Goal: Task Accomplishment & Management: Complete application form

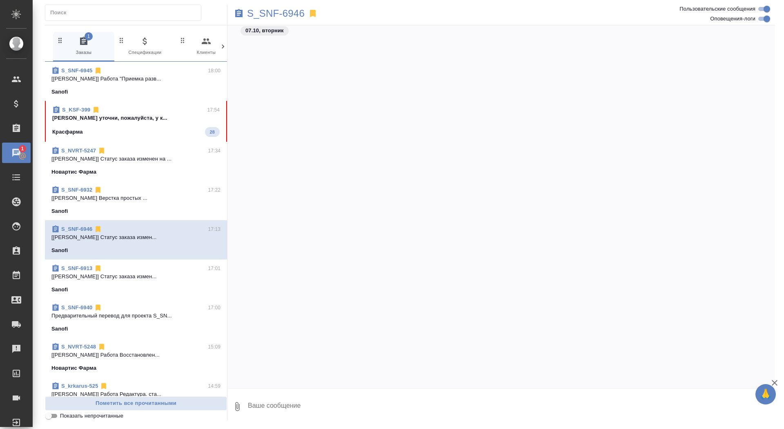
scroll to position [1232, 0]
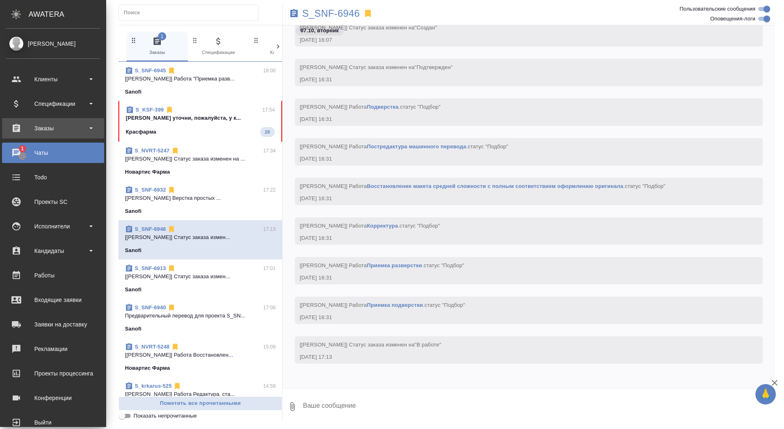
click at [21, 133] on div "Заказы" at bounding box center [53, 128] width 94 height 12
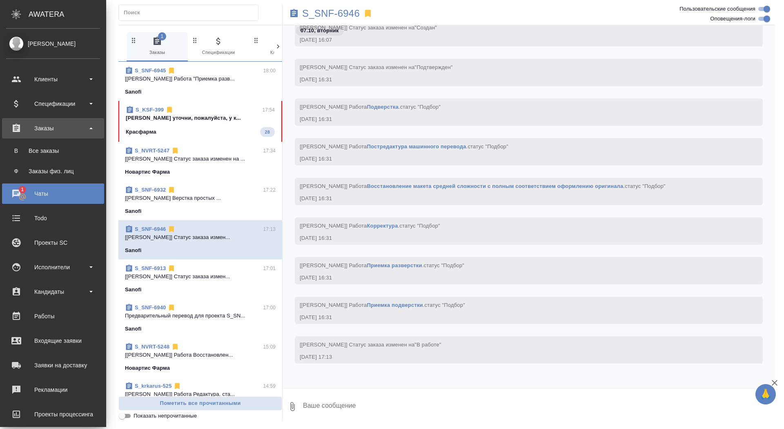
click at [21, 152] on div "Все заказы" at bounding box center [53, 151] width 86 height 8
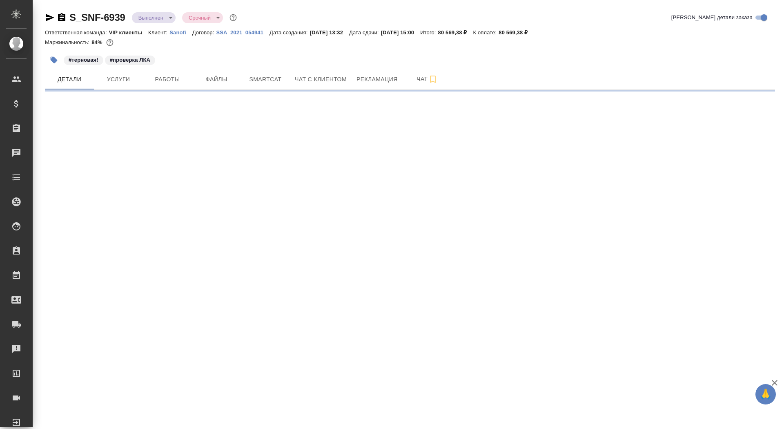
select select "RU"
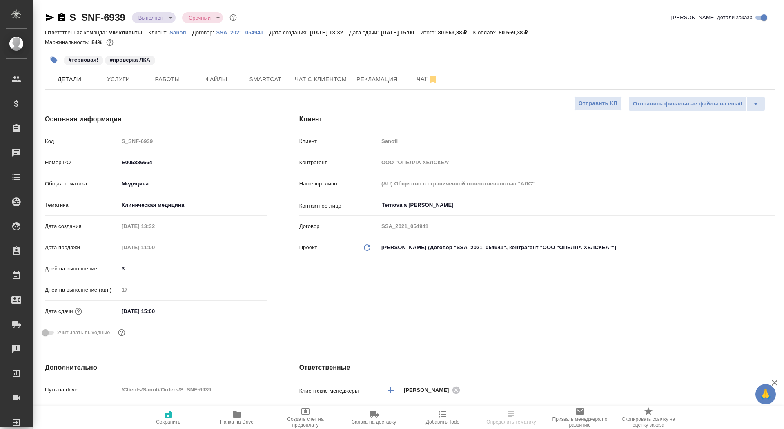
type textarea "x"
click at [239, 414] on icon "button" at bounding box center [237, 414] width 8 height 7
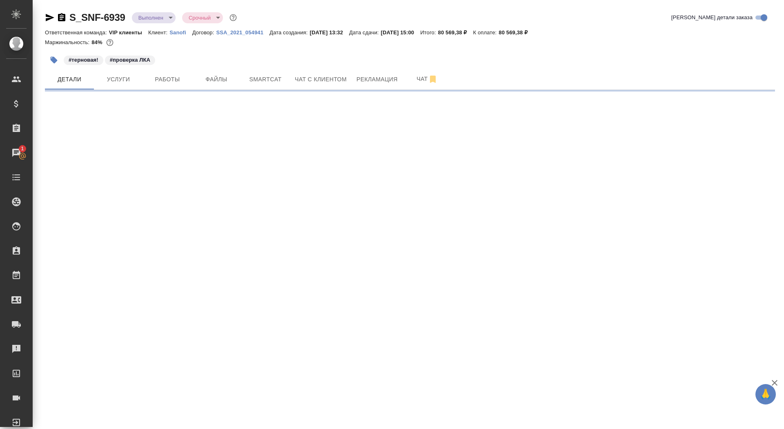
select select "RU"
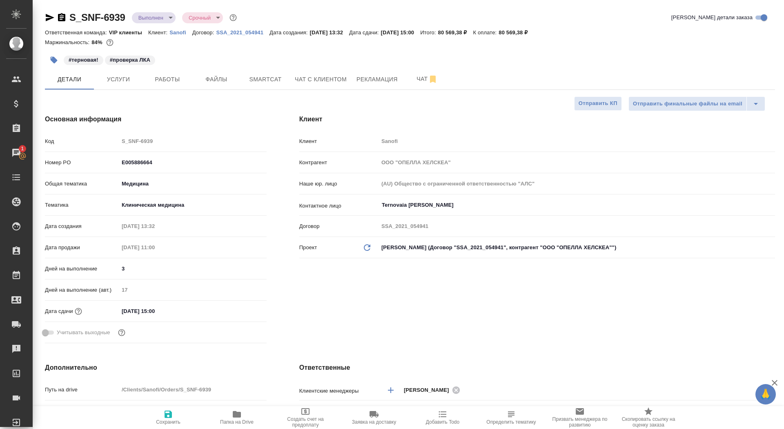
type textarea "x"
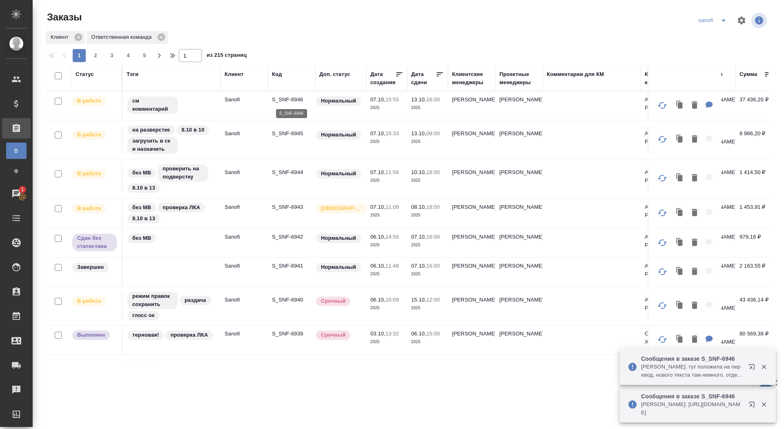
click at [290, 97] on p "S_SNF-6946" at bounding box center [291, 100] width 39 height 8
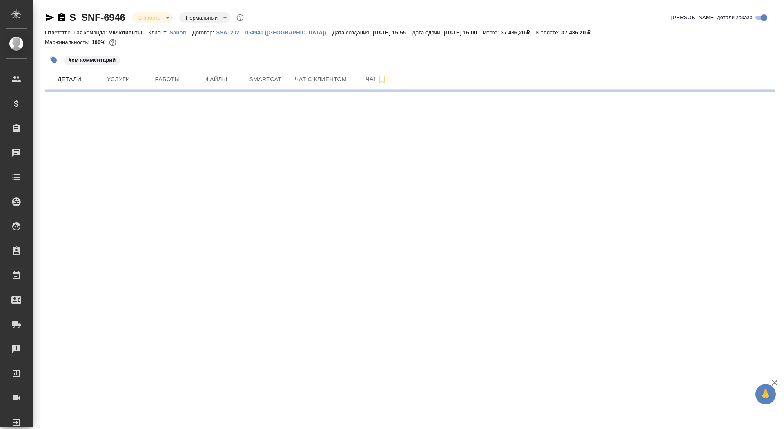
select select "RU"
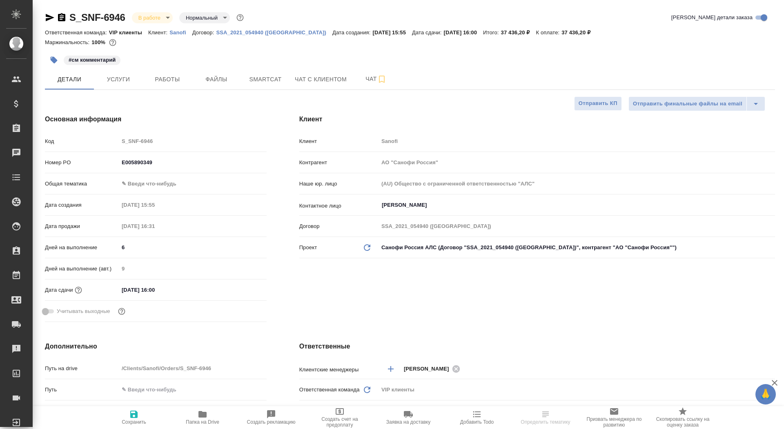
type textarea "x"
click at [181, 27] on div "Ответственная команда: VIP клиенты Клиент: Sanofi Договор: SSA_2021_054940 (Рос…" at bounding box center [410, 32] width 730 height 10
click at [179, 30] on p "Sanofi" at bounding box center [180, 32] width 23 height 6
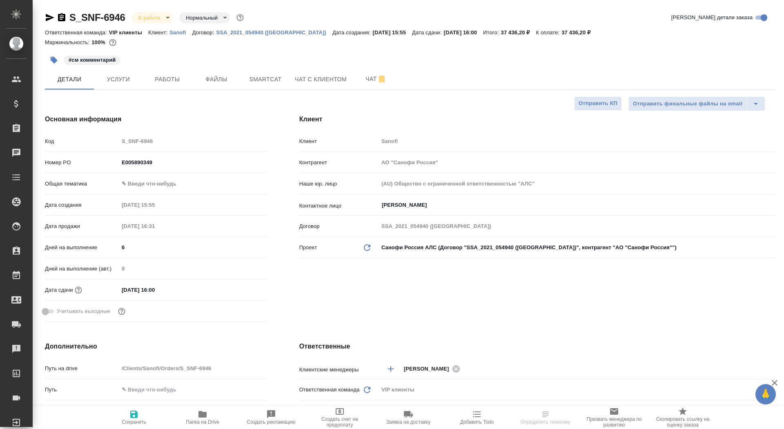
type textarea "x"
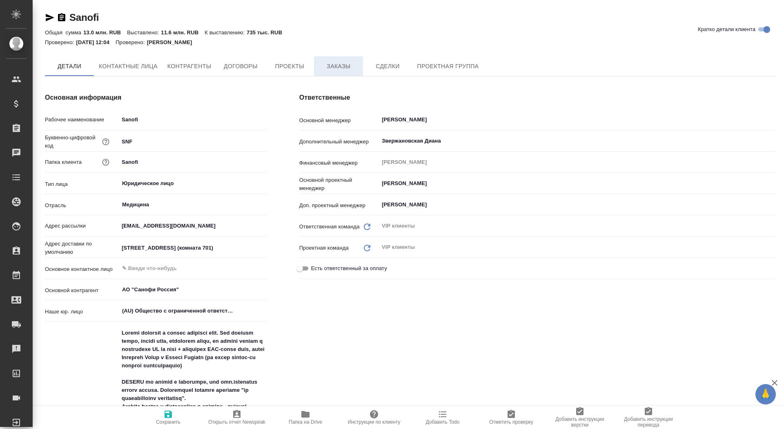
type textarea "x"
click at [337, 68] on span "Заказы" at bounding box center [338, 67] width 39 height 10
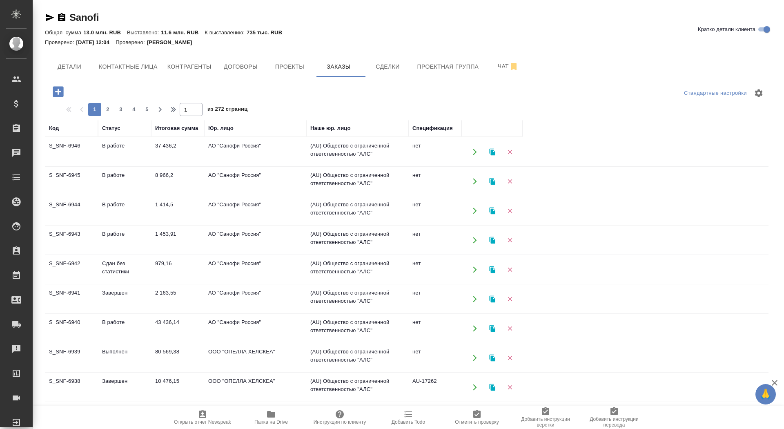
click at [57, 95] on icon "button" at bounding box center [58, 91] width 11 height 11
click at [59, 99] on button "button" at bounding box center [58, 91] width 22 height 17
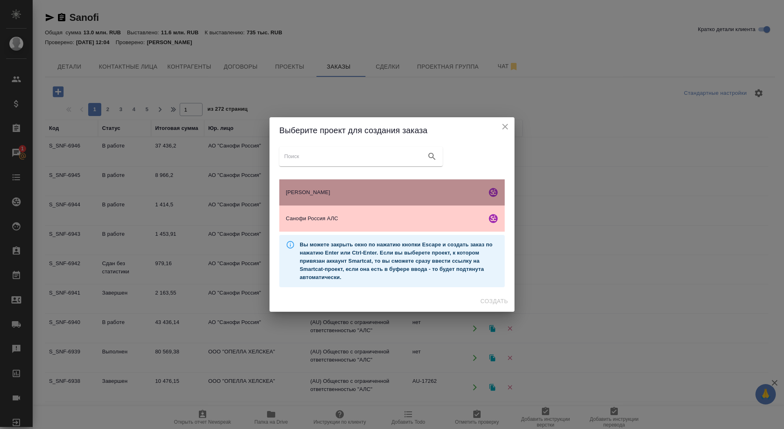
click at [372, 194] on span "Опэлла Хелскэа АЛС" at bounding box center [385, 192] width 198 height 8
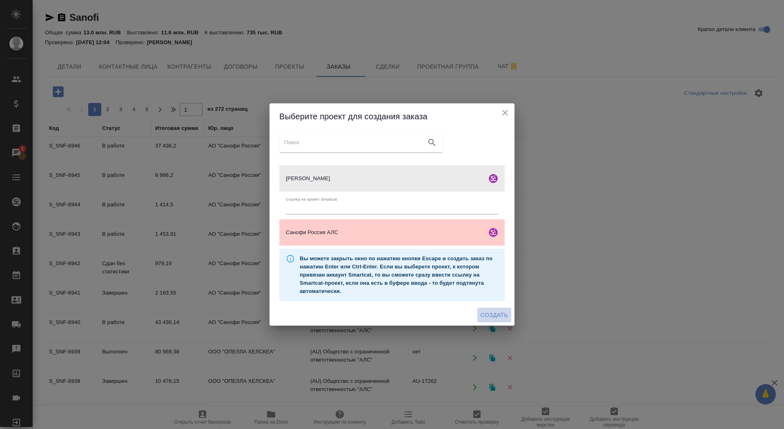
click at [497, 320] on button "Создать" at bounding box center [494, 314] width 34 height 15
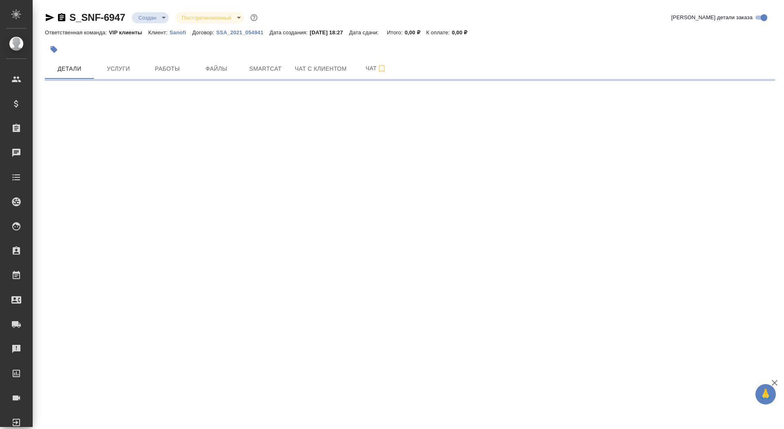
select select "RU"
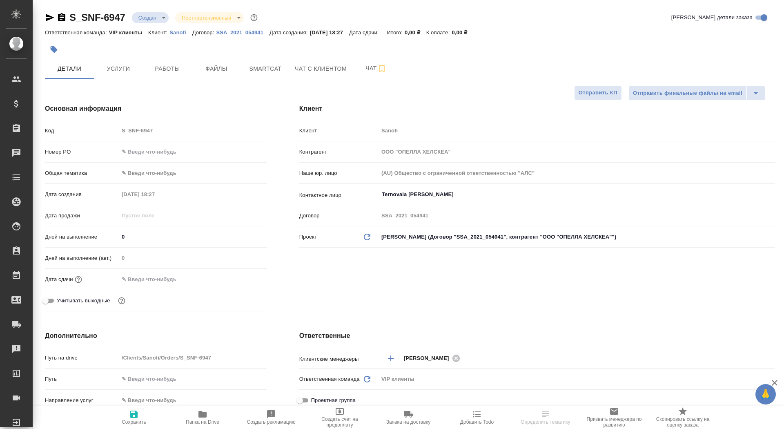
type textarea "x"
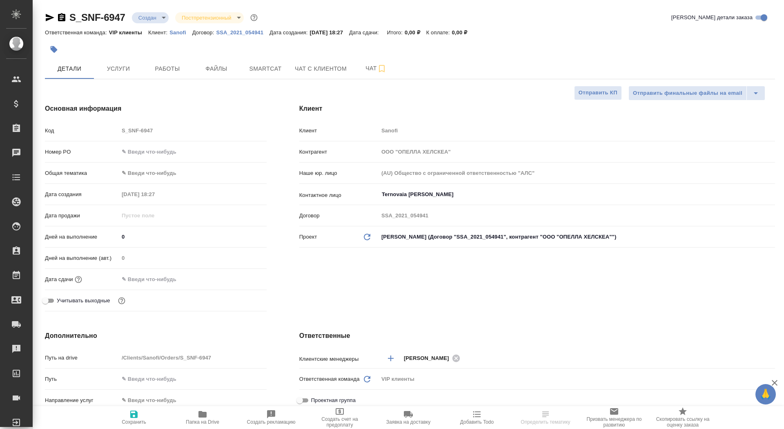
type textarea "x"
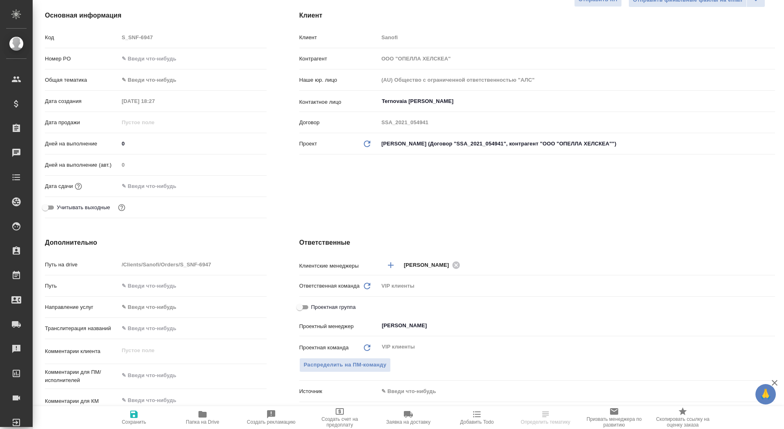
scroll to position [148, 0]
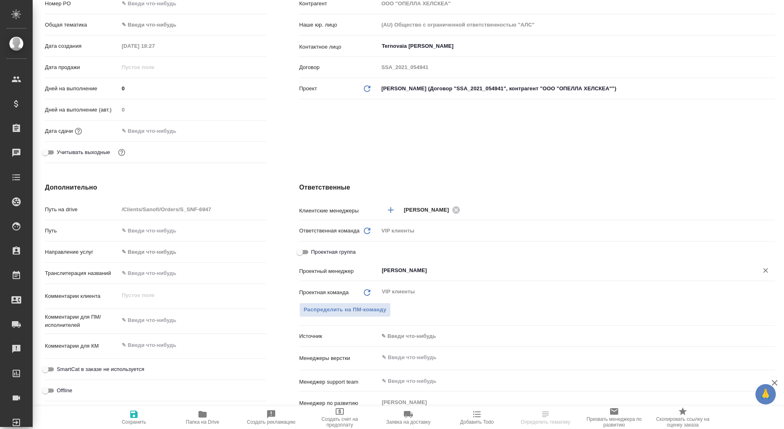
click at [403, 274] on input "[PERSON_NAME]" at bounding box center [563, 270] width 364 height 10
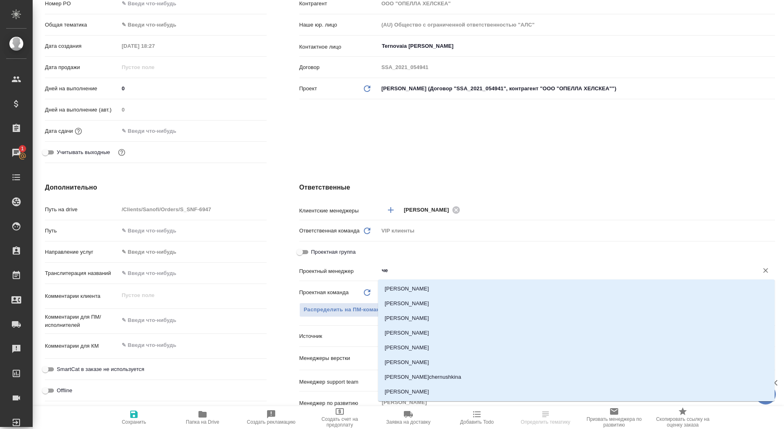
type input "ч"
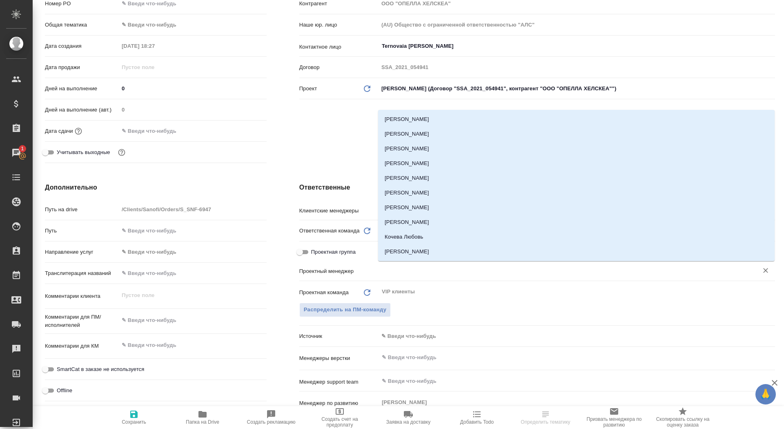
type textarea "x"
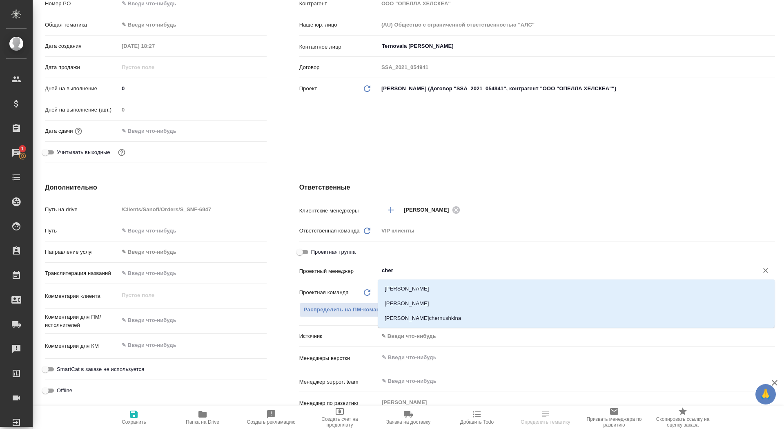
type input "chern"
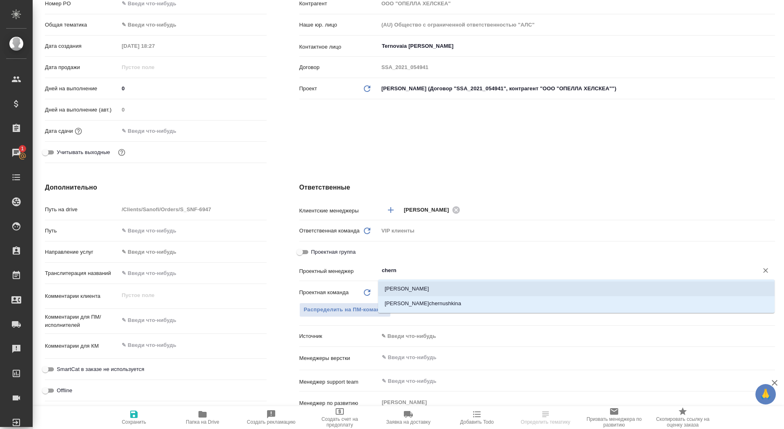
click at [448, 286] on li "[PERSON_NAME]" at bounding box center [576, 288] width 396 height 15
type textarea "x"
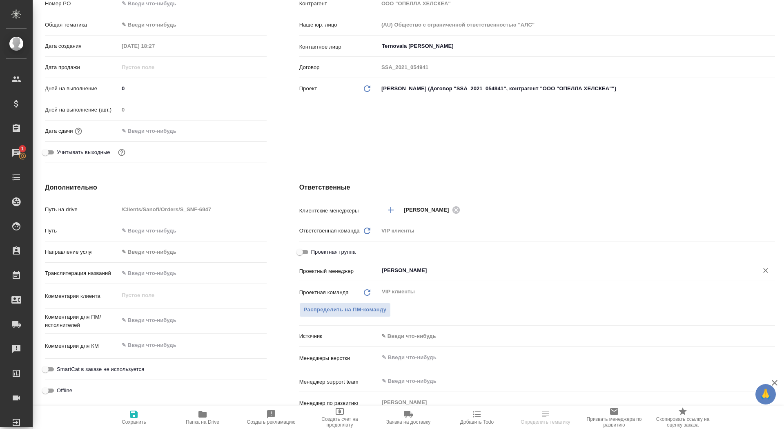
type input "[PERSON_NAME]"
click at [129, 420] on span "Сохранить" at bounding box center [134, 422] width 24 height 6
type textarea "x"
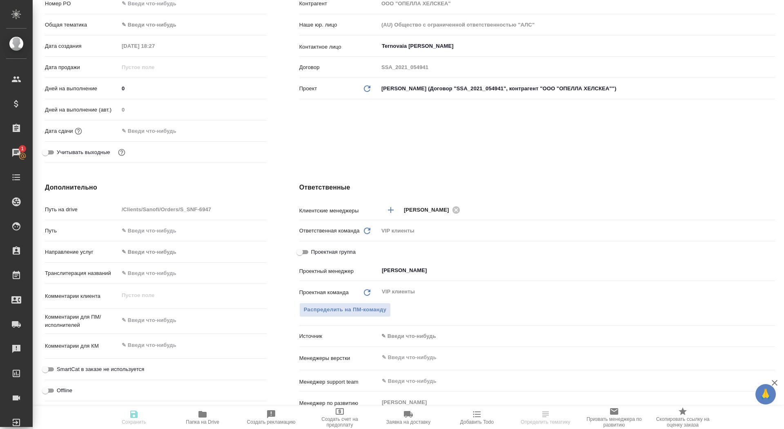
type textarea "x"
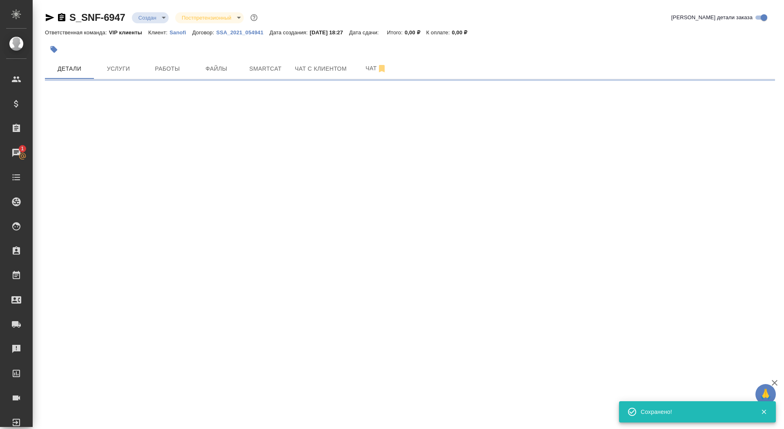
scroll to position [0, 0]
select select "RU"
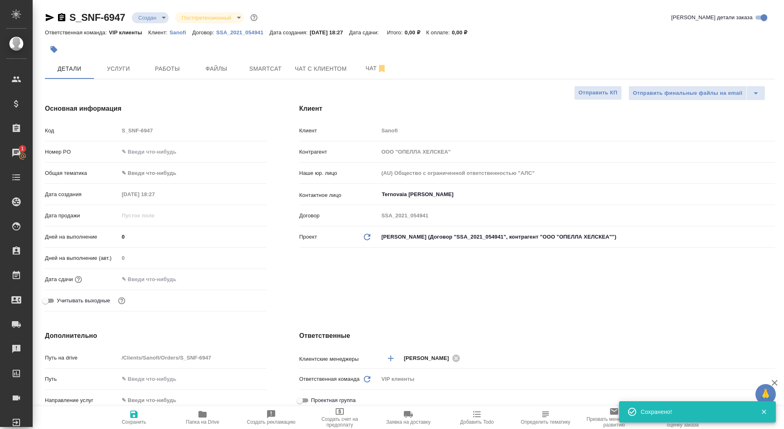
type textarea "x"
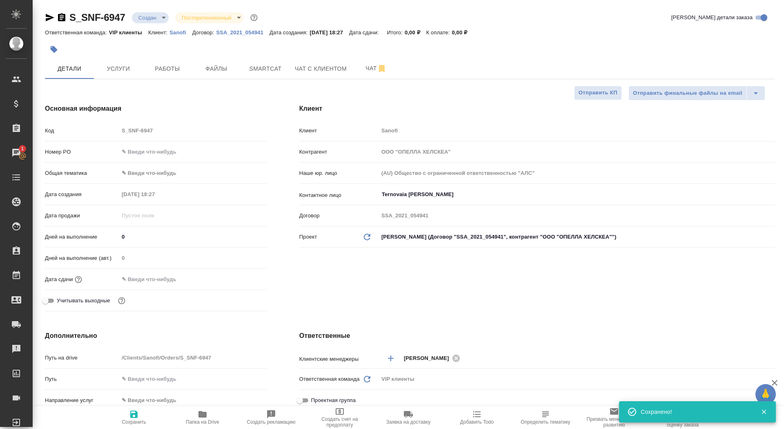
type textarea "x"
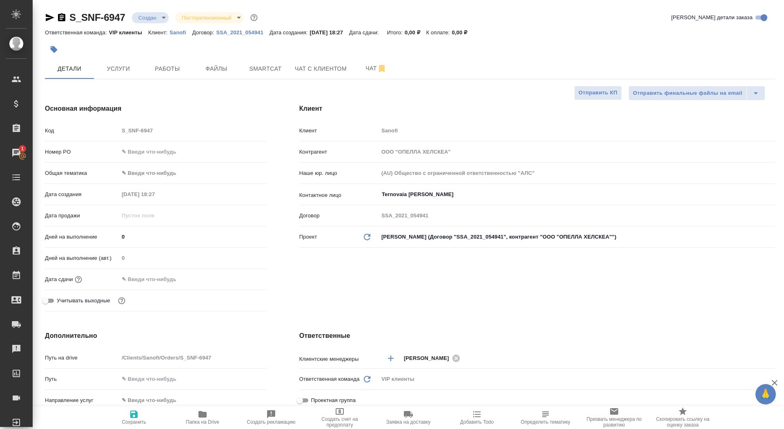
click at [197, 420] on span "Папка на Drive" at bounding box center [202, 422] width 33 height 6
type textarea "x"
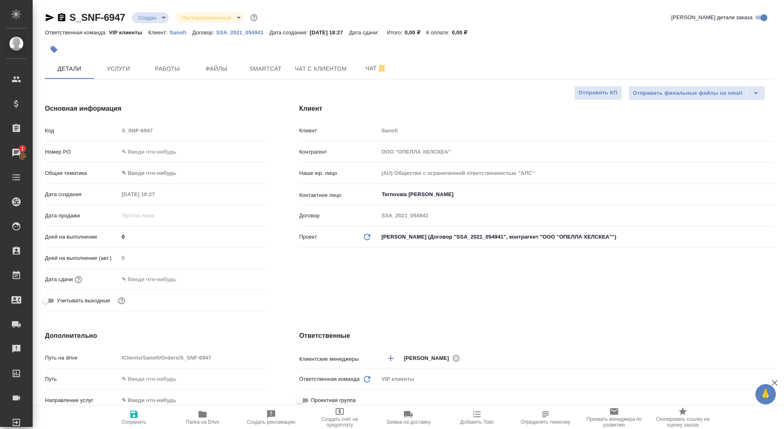
type textarea "x"
click at [46, 18] on icon "button" at bounding box center [50, 17] width 9 height 7
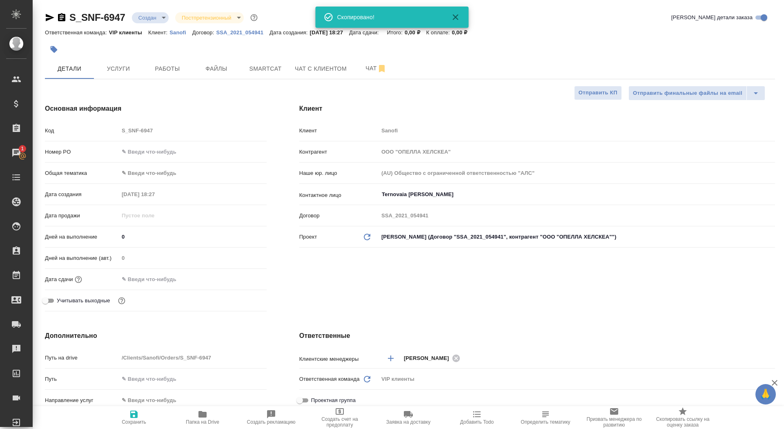
type textarea "x"
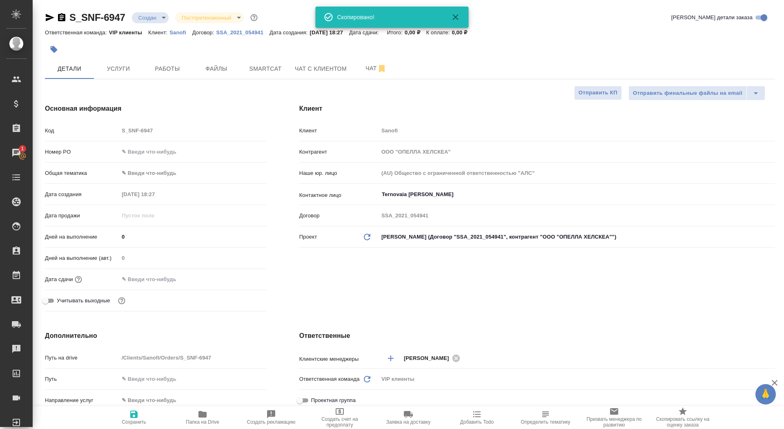
type textarea "x"
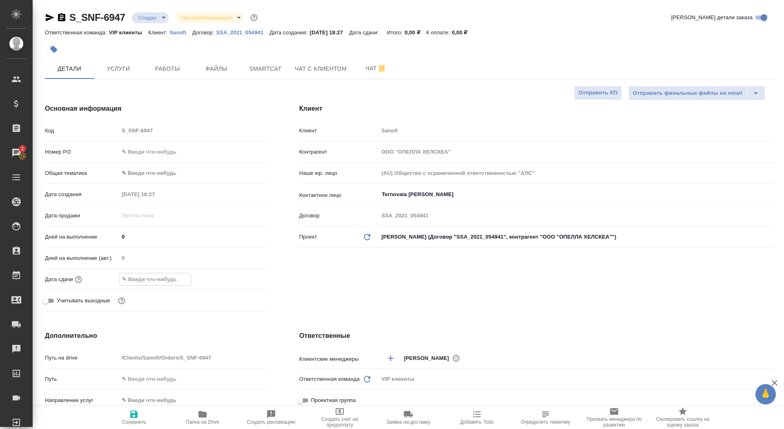
click at [145, 276] on input "text" at bounding box center [154, 279] width 71 height 12
click at [243, 276] on icon "button" at bounding box center [242, 278] width 7 height 8
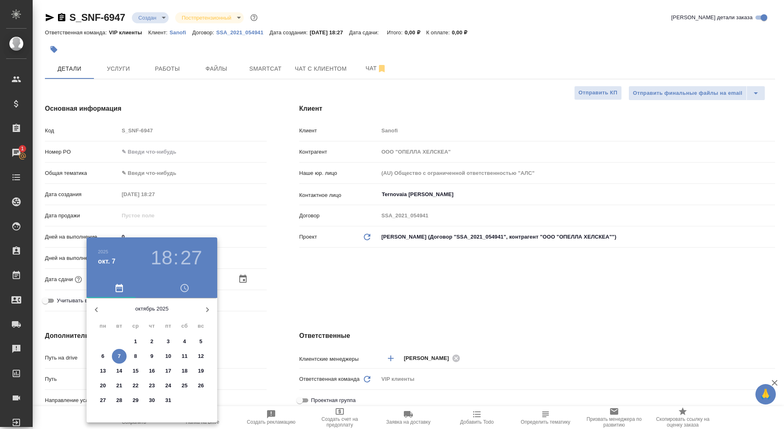
click at [139, 355] on span "8" at bounding box center [135, 356] width 15 height 8
type input "[DATE] 18:27"
type textarea "x"
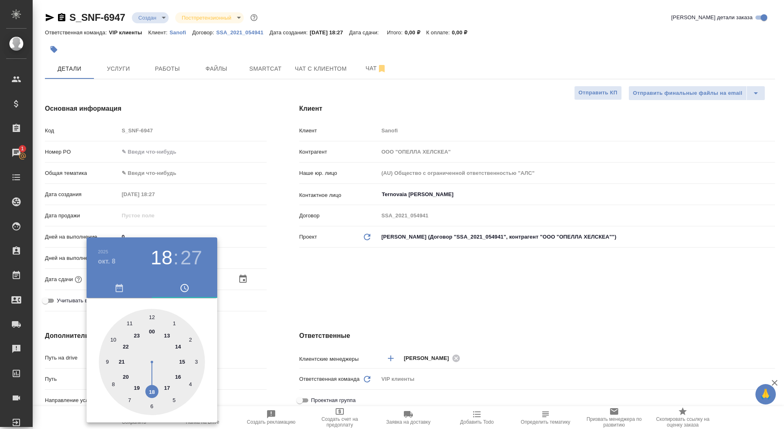
click at [114, 340] on div at bounding box center [152, 362] width 106 height 106
type input "[DATE] 10:27"
type textarea "x"
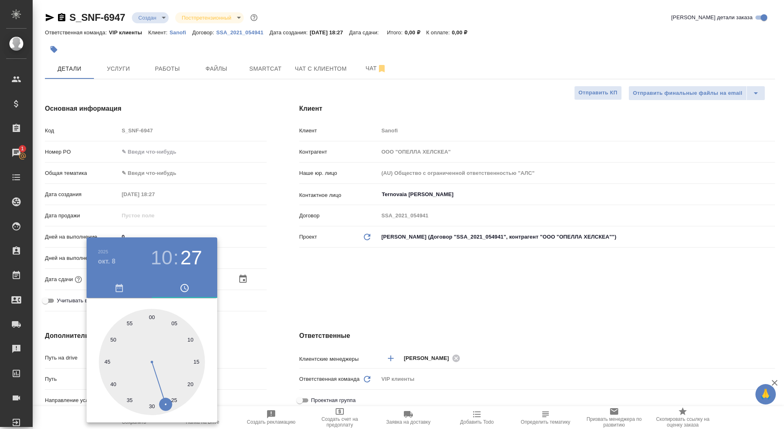
type input "[DATE] 10:00"
type textarea "x"
click at [152, 319] on div at bounding box center [152, 362] width 106 height 106
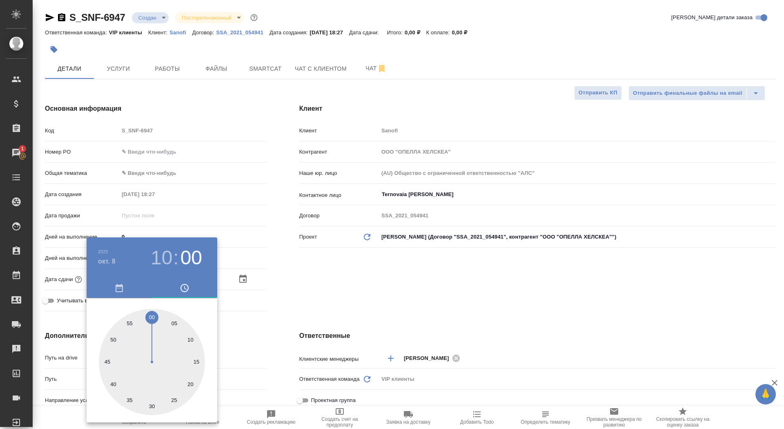
type textarea "x"
click at [281, 295] on div at bounding box center [392, 214] width 784 height 429
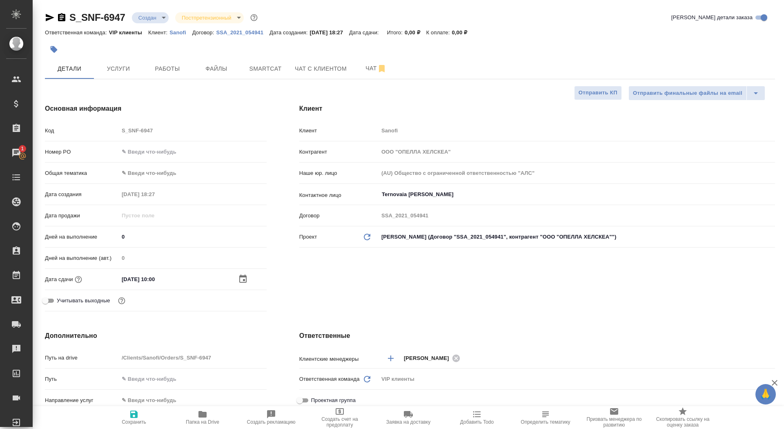
click at [140, 419] on span "Сохранить" at bounding box center [134, 422] width 24 height 6
type textarea "x"
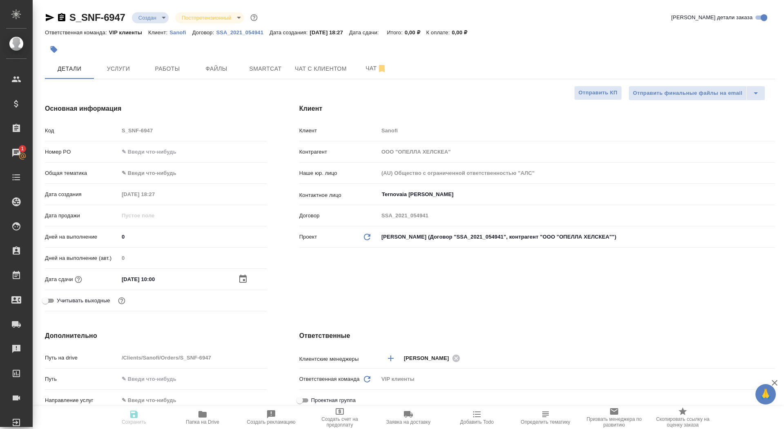
type textarea "x"
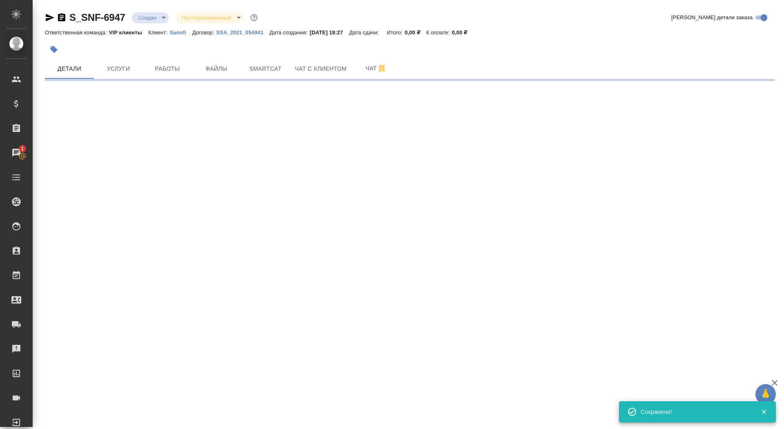
select select "RU"
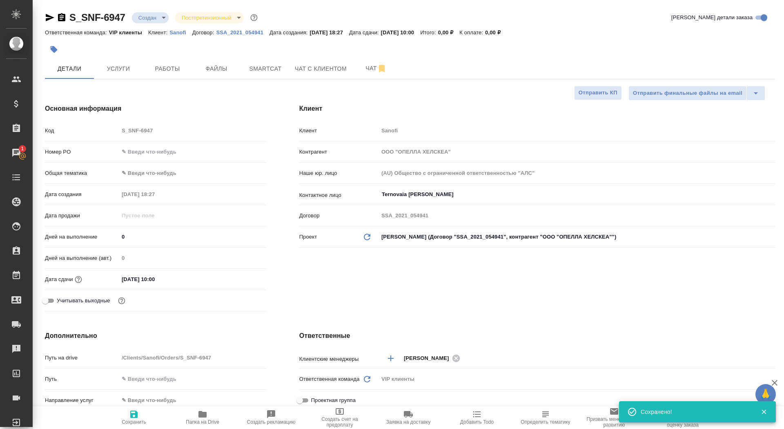
type textarea "x"
click at [133, 415] on icon "button" at bounding box center [134, 414] width 10 height 10
type textarea "x"
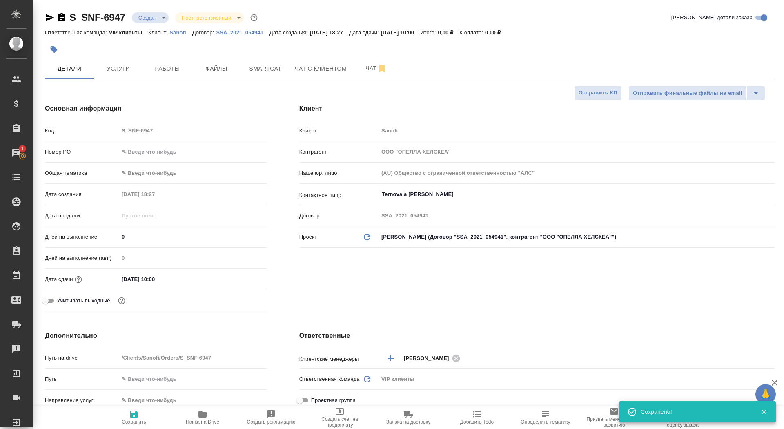
type textarea "x"
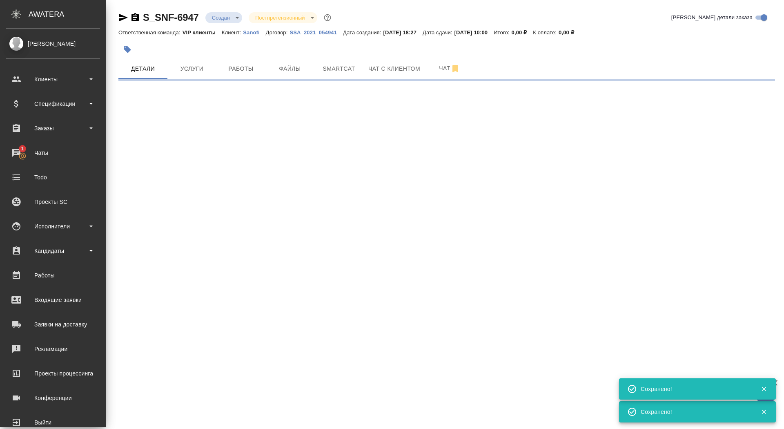
select select "RU"
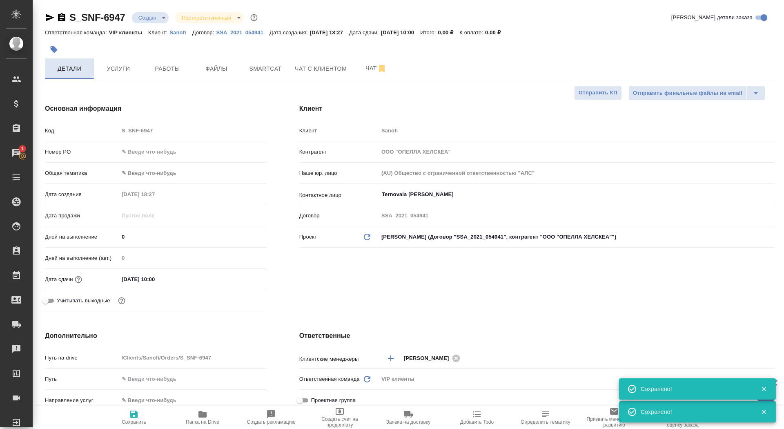
type textarea "x"
click at [51, 48] on icon "button" at bounding box center [54, 49] width 7 height 7
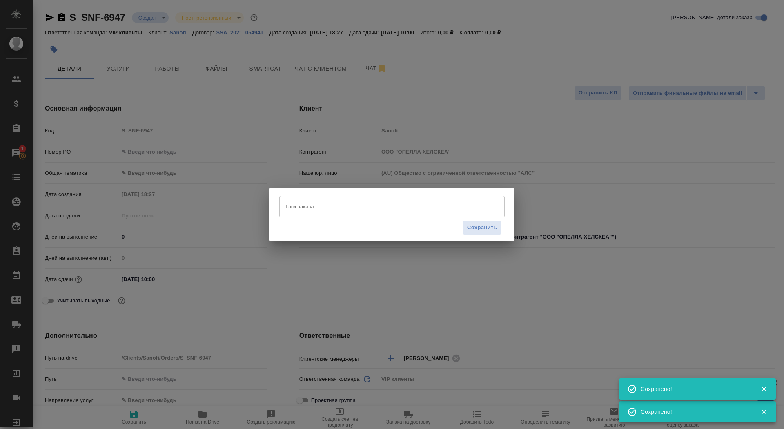
click at [321, 203] on input "Тэги заказа" at bounding box center [384, 206] width 203 height 14
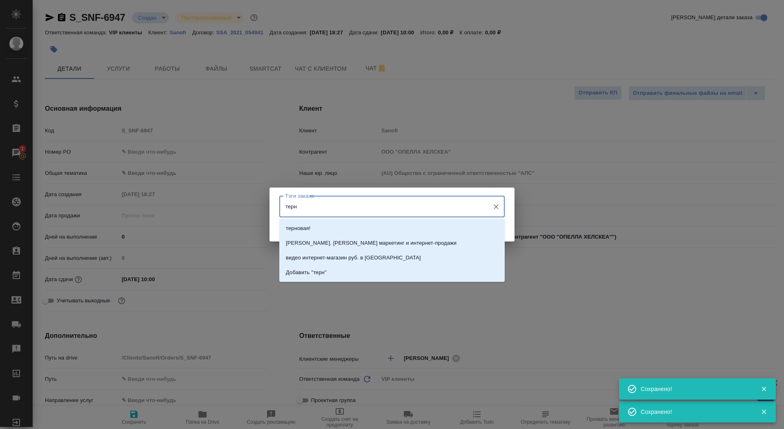
type input "терно"
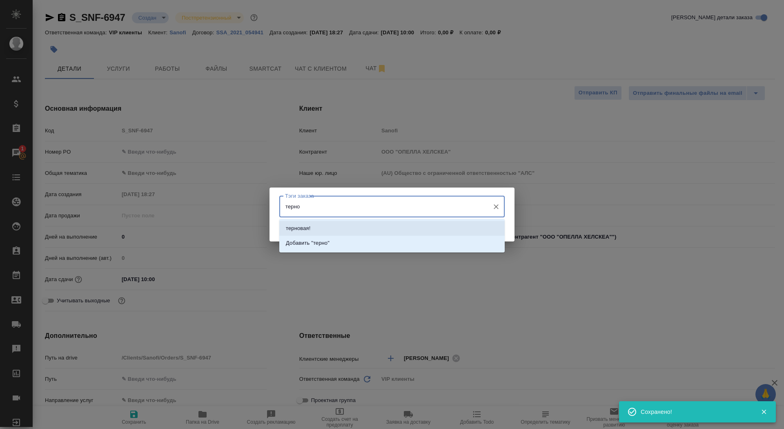
click at [398, 226] on li "терновая!" at bounding box center [391, 228] width 225 height 15
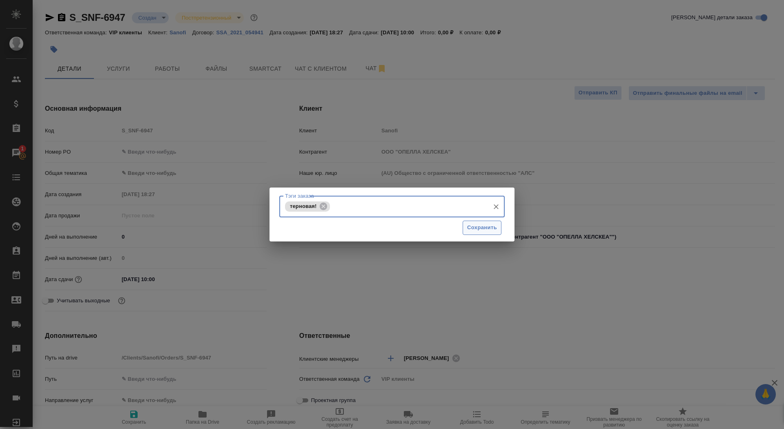
click at [474, 225] on span "Сохранить" at bounding box center [482, 227] width 30 height 9
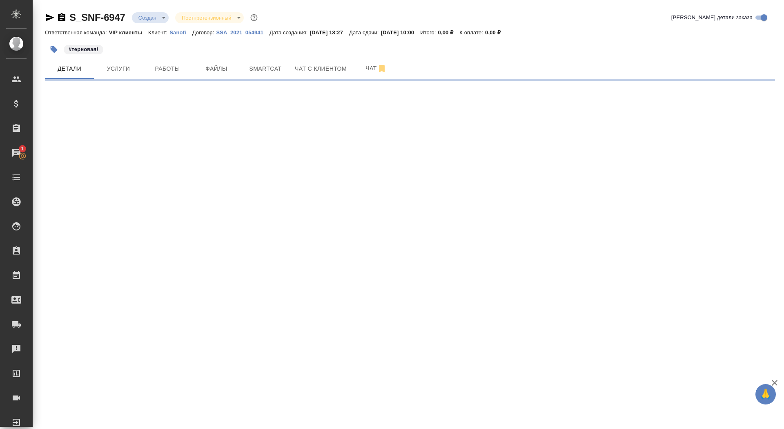
select select "RU"
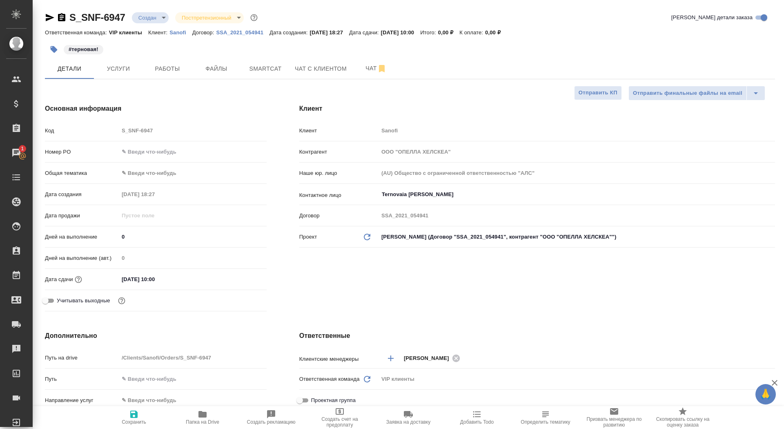
type textarea "x"
